Goal: Task Accomplishment & Management: Use online tool/utility

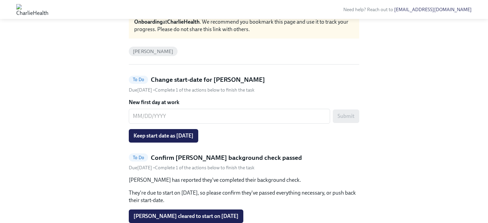
scroll to position [44, 0]
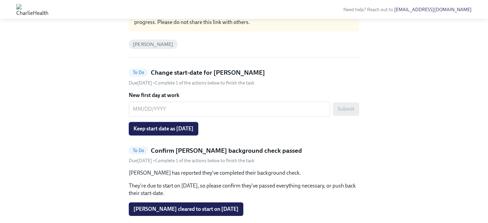
click at [187, 129] on span "Keep start date as [DATE]" at bounding box center [163, 129] width 60 height 7
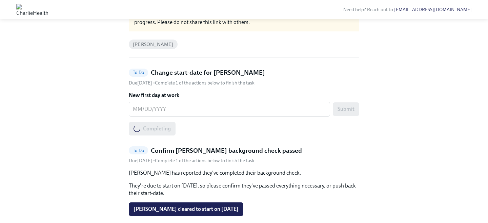
click at [205, 206] on button "[PERSON_NAME] cleared to start on [DATE]" at bounding box center [186, 210] width 114 height 14
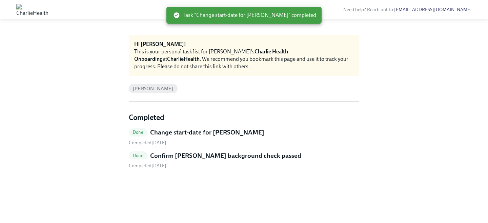
scroll to position [0, 0]
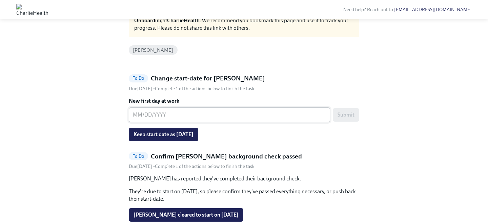
scroll to position [69, 0]
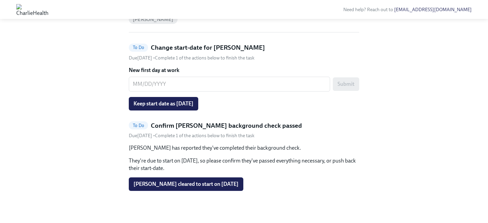
click at [193, 105] on span "Keep start date as 09/08/2025" at bounding box center [163, 104] width 60 height 7
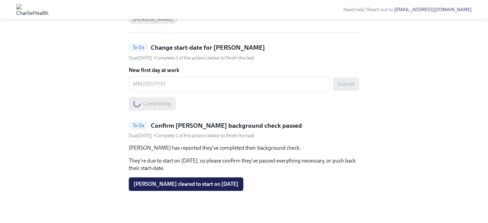
click at [212, 184] on span "Erica Snyder cleared to start on 09/08/2025" at bounding box center [185, 184] width 105 height 7
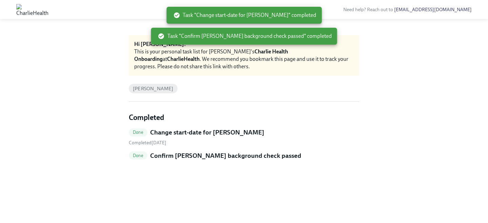
scroll to position [0, 0]
